Goal: Find specific page/section: Find specific page/section

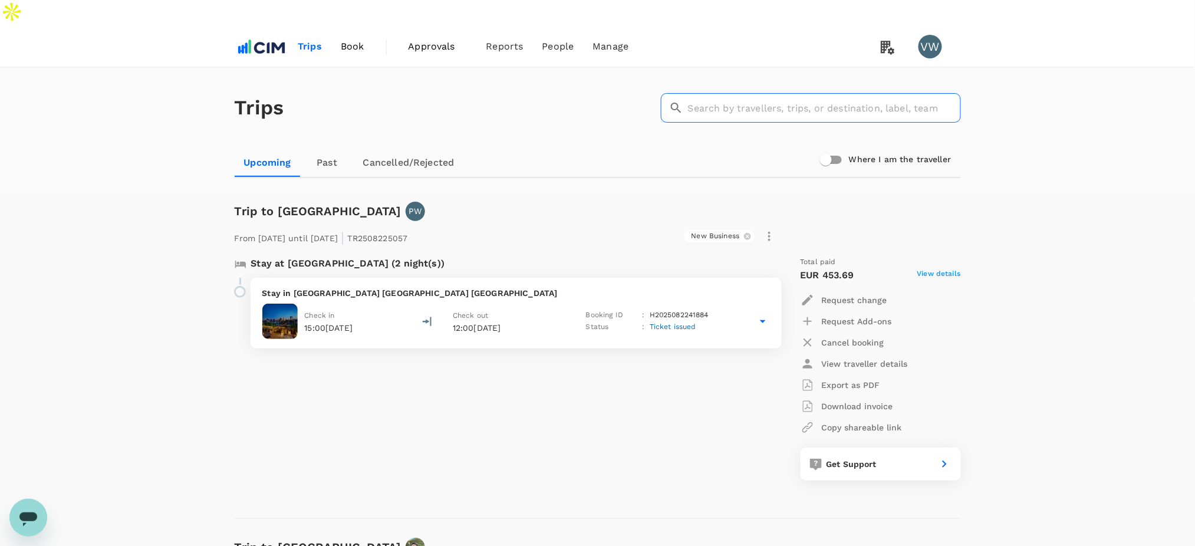
click at [765, 93] on input "text" at bounding box center [824, 107] width 273 height 29
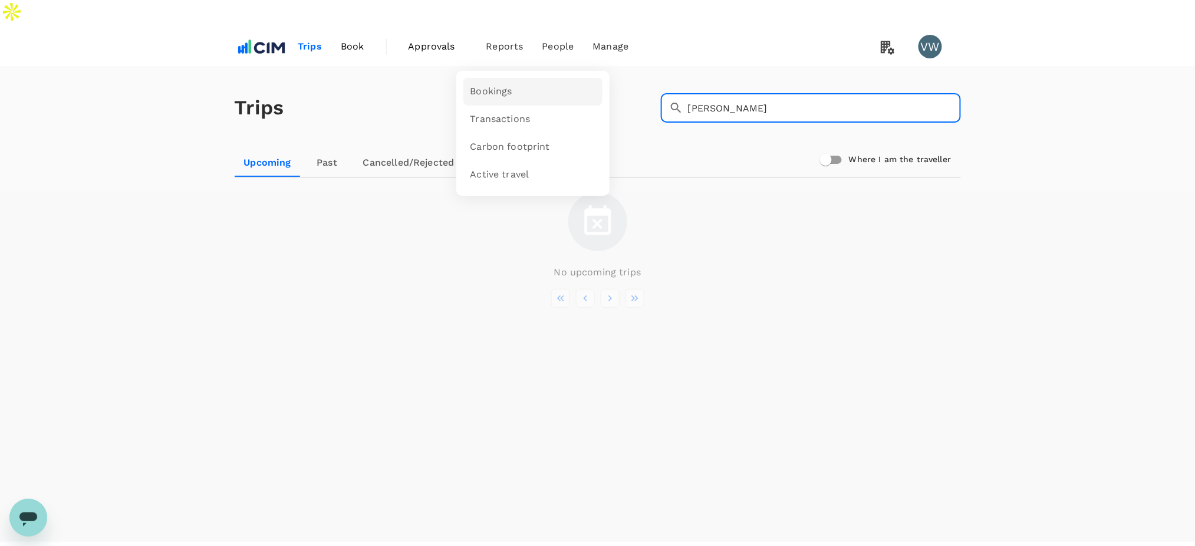
type input "[PERSON_NAME]"
click at [497, 85] on span "Bookings" at bounding box center [491, 92] width 42 height 14
